Goal: Transaction & Acquisition: Purchase product/service

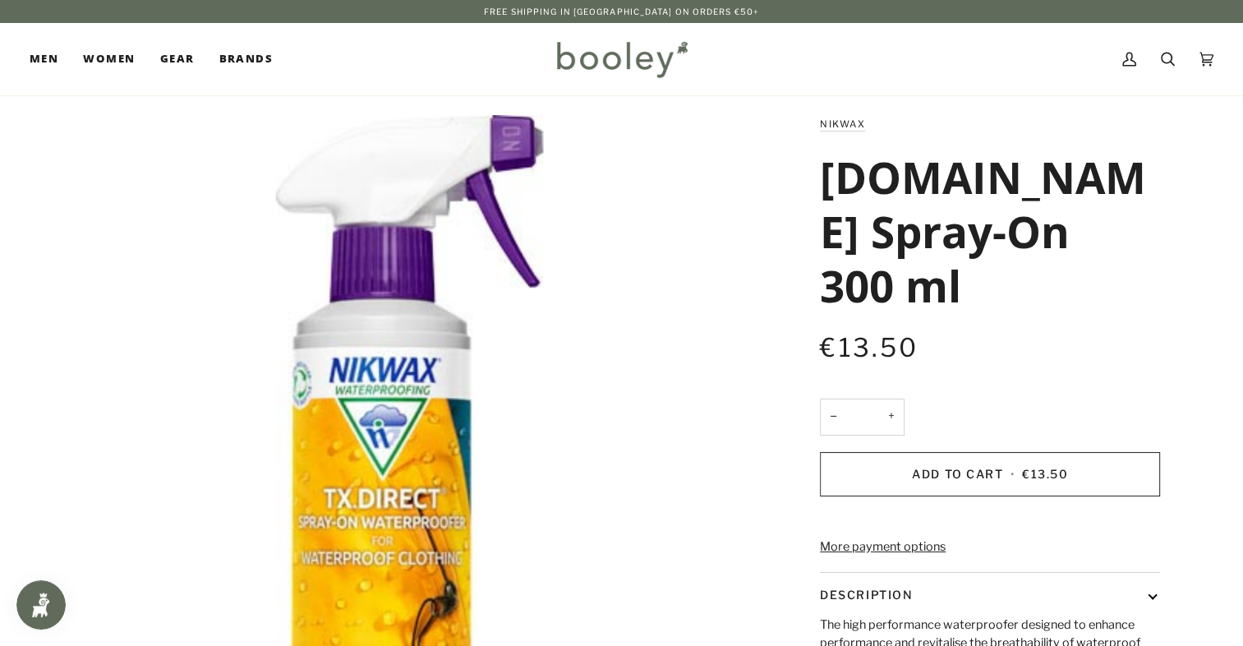
click at [605, 59] on img at bounding box center [622, 59] width 144 height 48
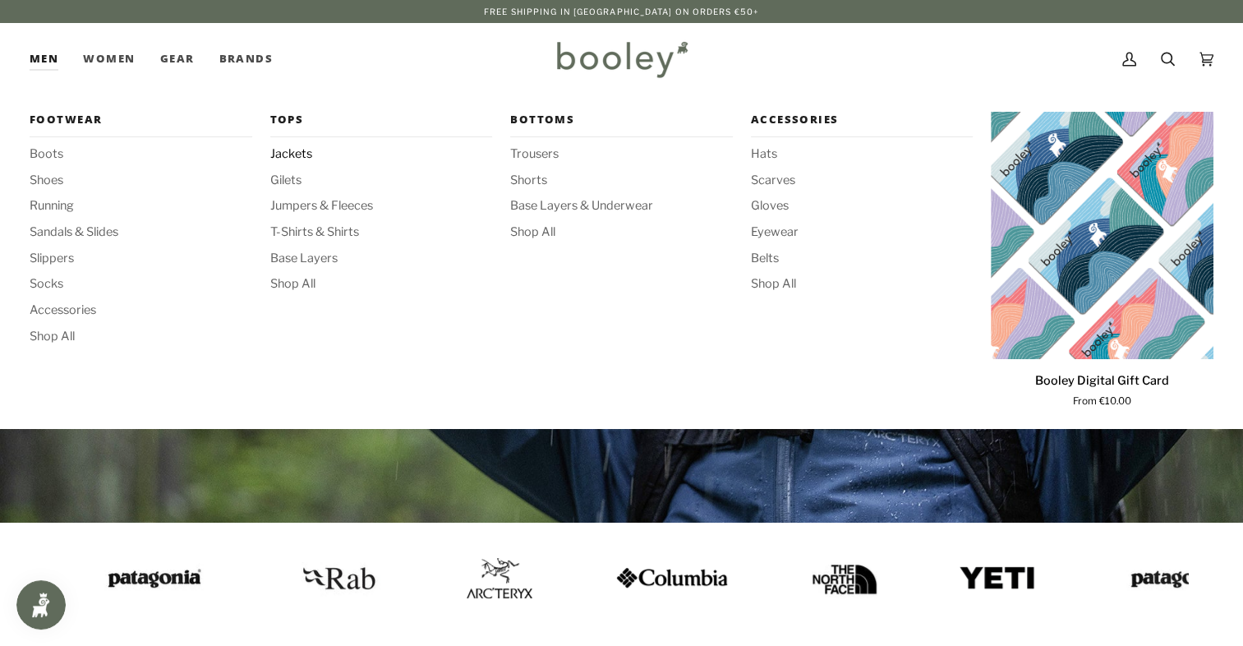
click at [294, 157] on span "Jackets" at bounding box center [381, 154] width 223 height 18
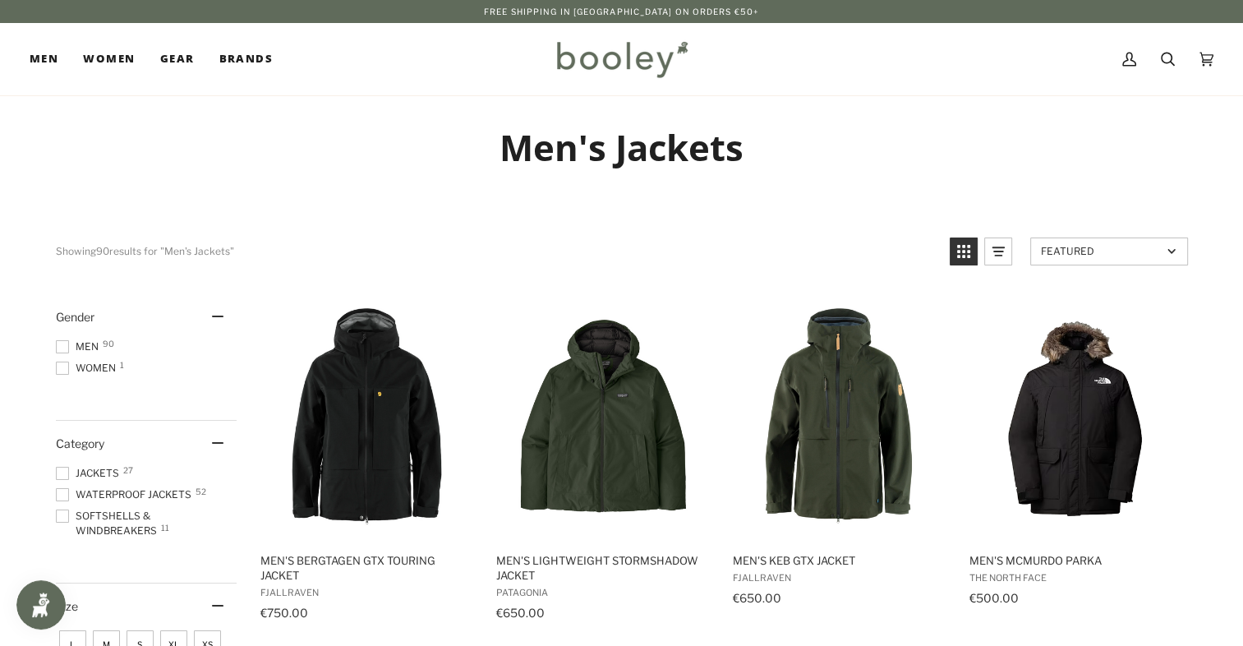
click at [62, 348] on span at bounding box center [62, 346] width 13 height 13
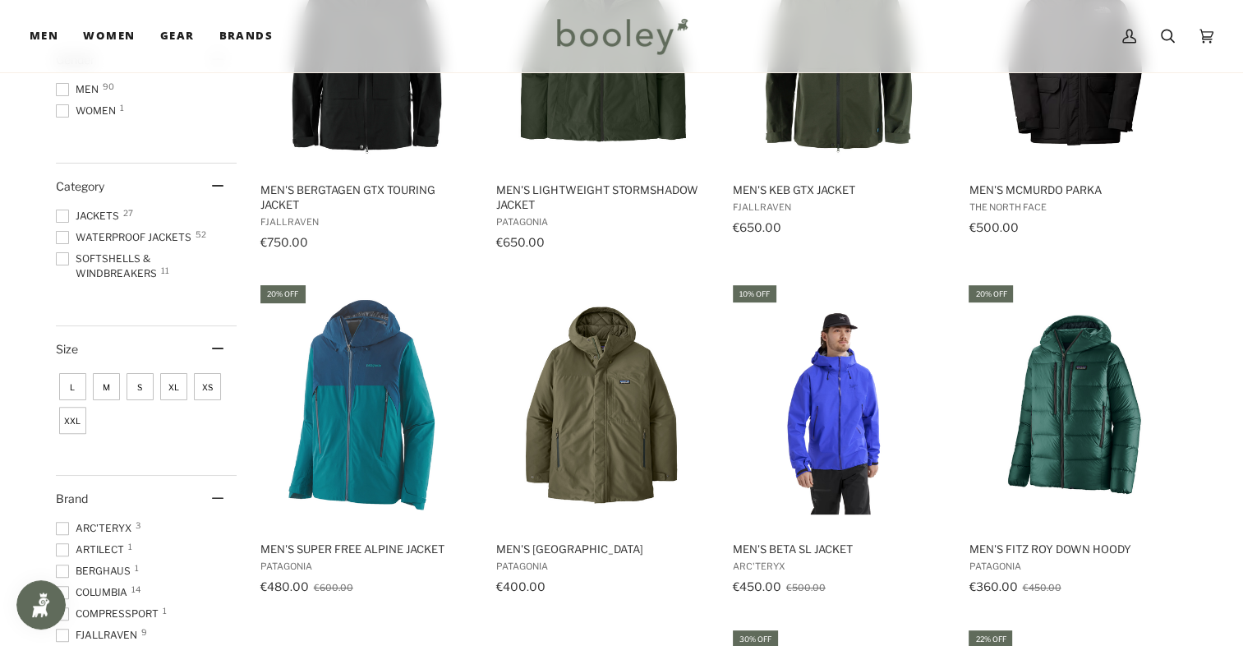
scroll to position [438, 0]
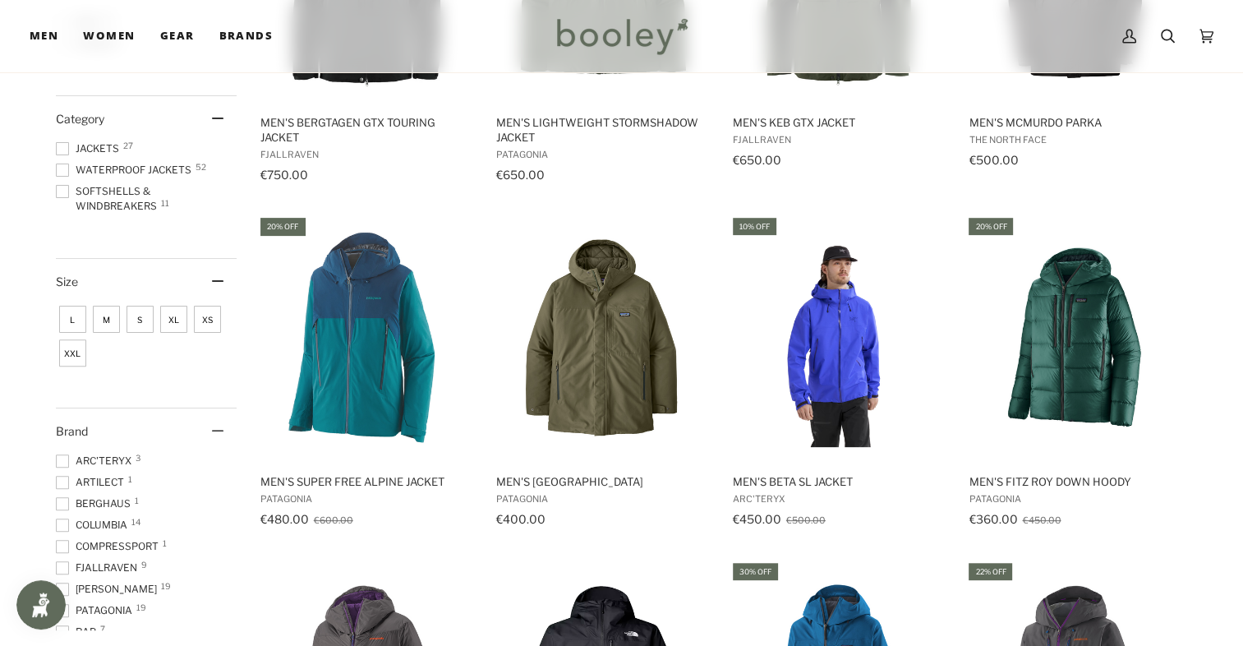
click at [58, 169] on span at bounding box center [62, 169] width 13 height 13
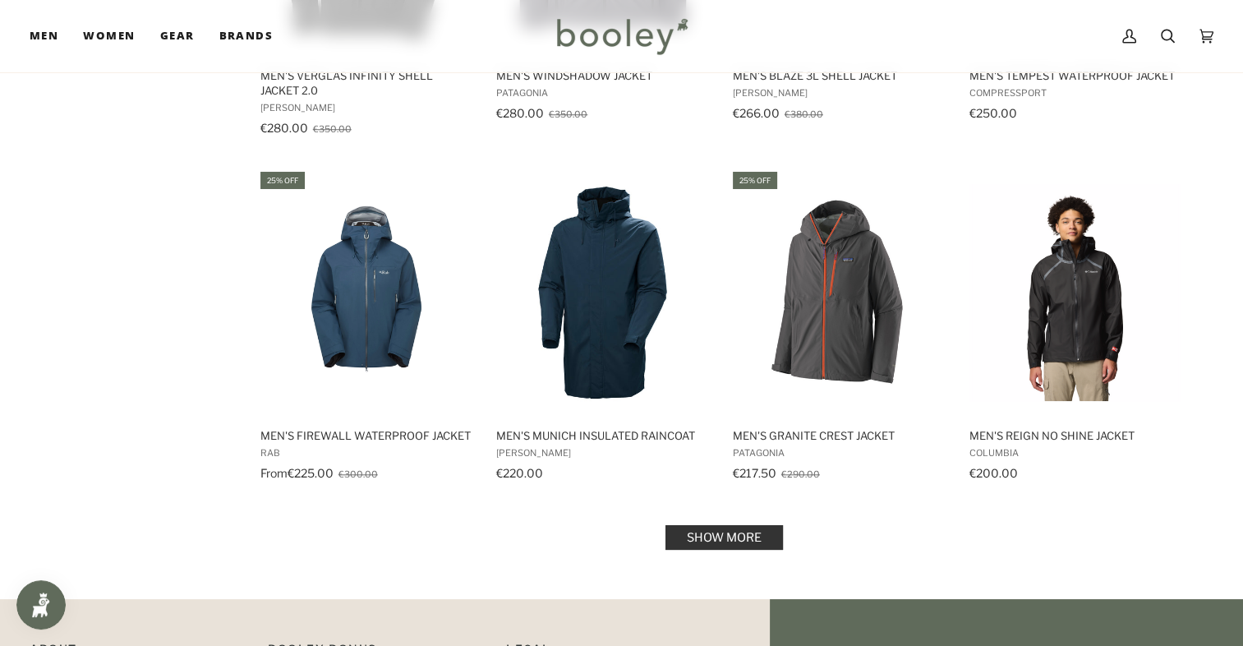
scroll to position [1752, 0]
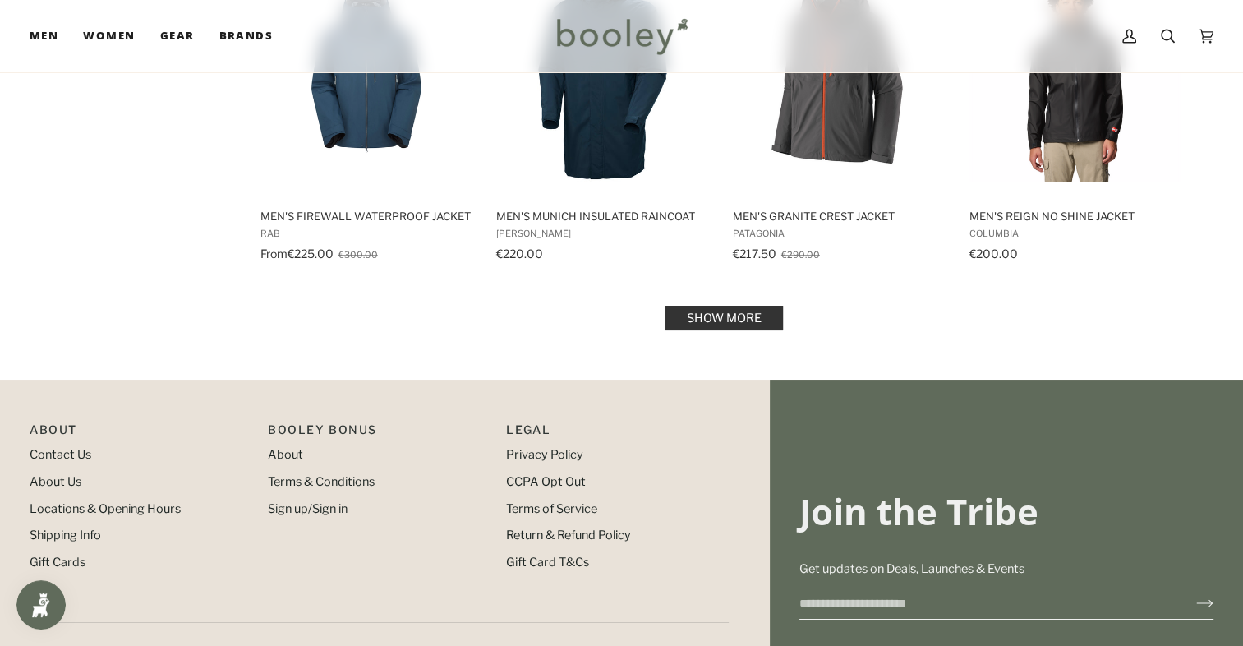
click at [697, 312] on link "Show more" at bounding box center [723, 318] width 117 height 25
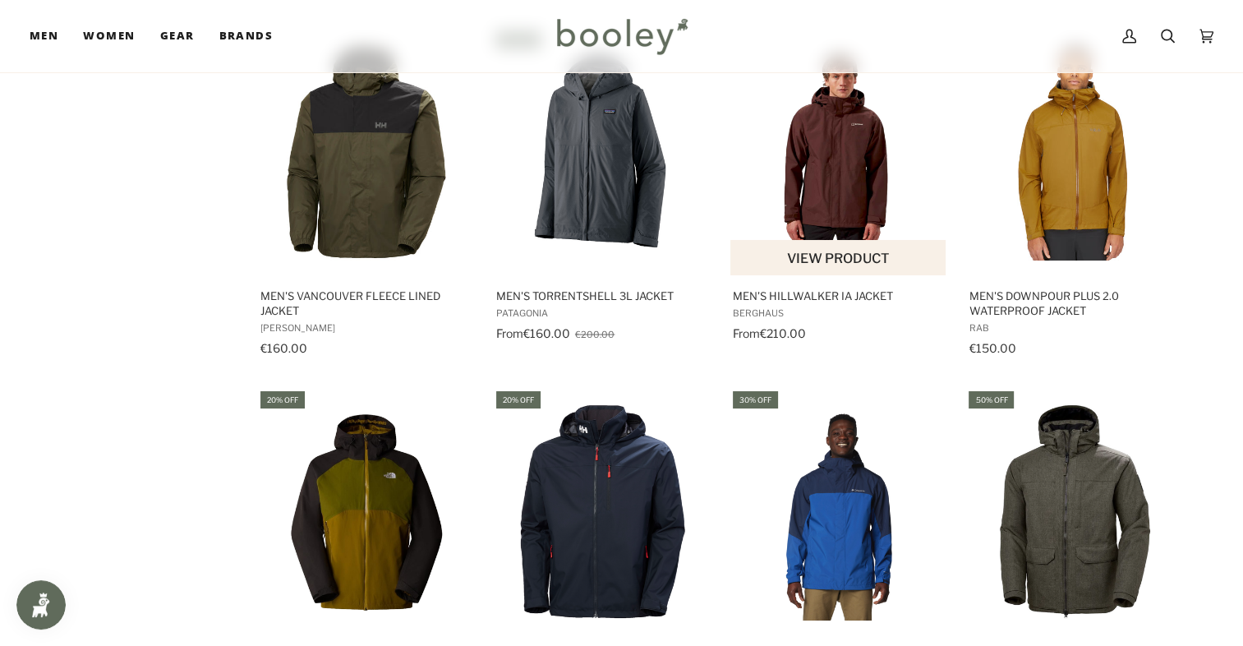
scroll to position [3286, 0]
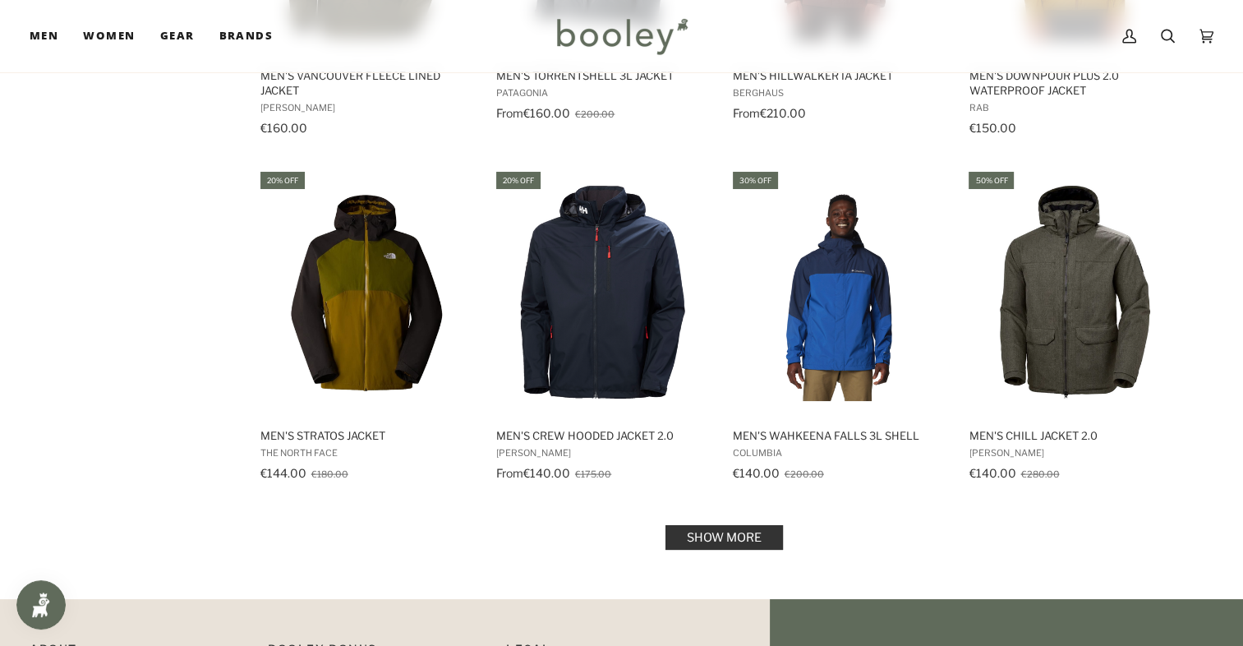
click at [749, 525] on link "Show more" at bounding box center [723, 537] width 117 height 25
